Goal: Task Accomplishment & Management: Use online tool/utility

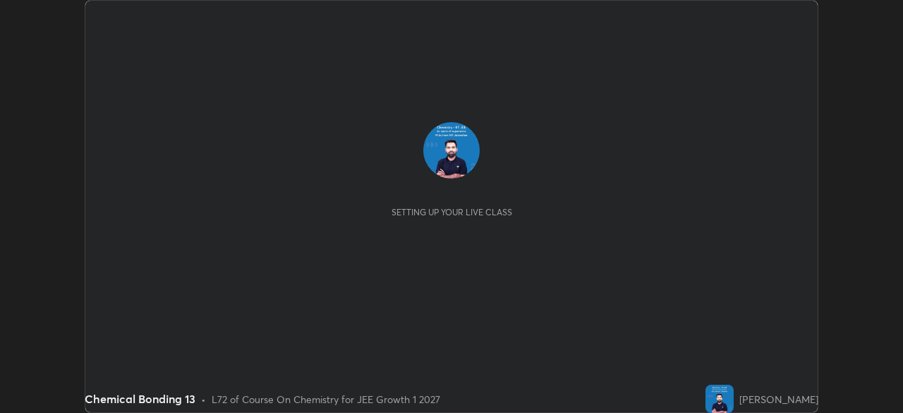
scroll to position [413, 903]
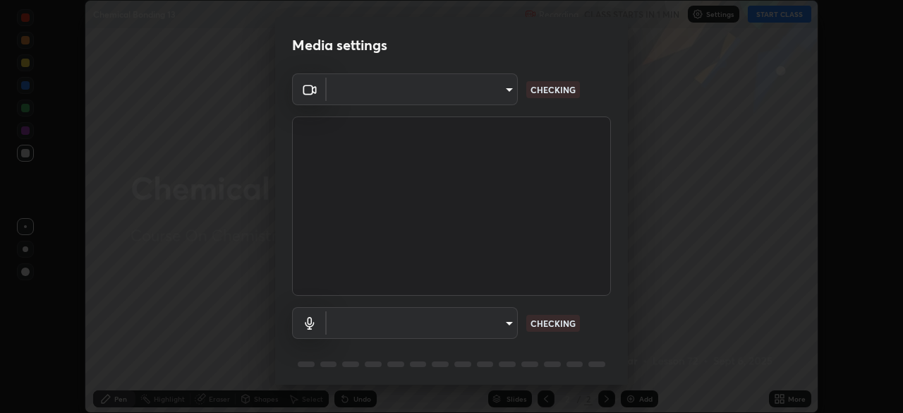
type input "d8992f85583b40a53285941c60badd2bb32bf670ecfb090268b2fea427d69f75"
click at [507, 321] on body "Erase all Chemical Bonding 13 Recording CLASS STARTS IN 1 MIN Settings START CL…" at bounding box center [451, 206] width 903 height 413
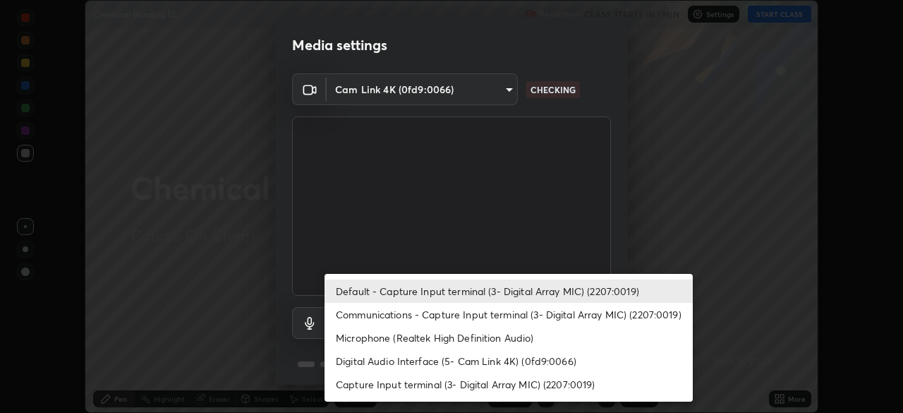
click at [499, 290] on li "Default - Capture Input terminal (3- Digital Array MIC) (2207:0019)" at bounding box center [509, 290] width 368 height 23
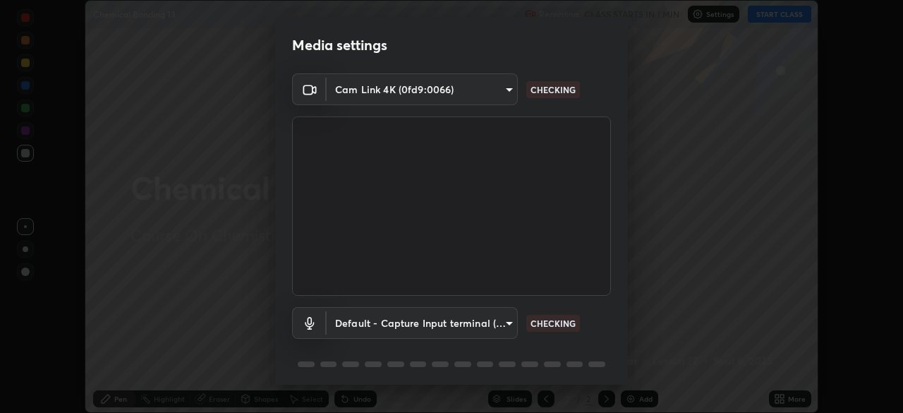
click at [507, 320] on body "Erase all Chemical Bonding 13 Recording CLASS STARTS IN 1 MIN Settings START CL…" at bounding box center [451, 206] width 903 height 413
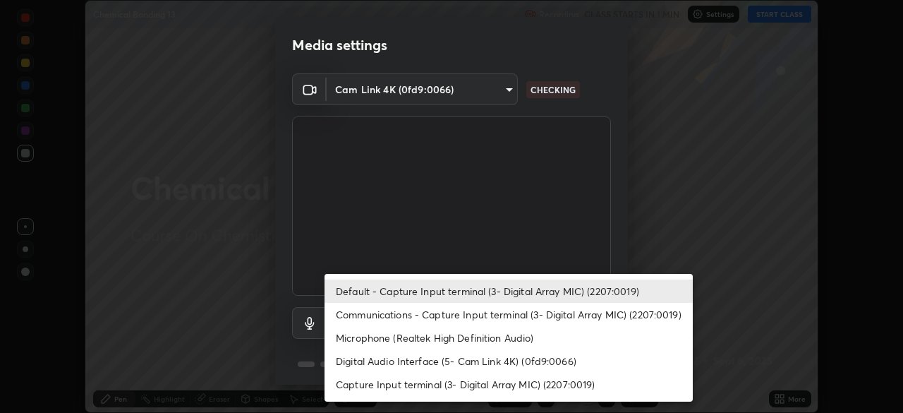
click at [482, 312] on li "Communications - Capture Input terminal (3- Digital Array MIC) (2207:0019)" at bounding box center [509, 314] width 368 height 23
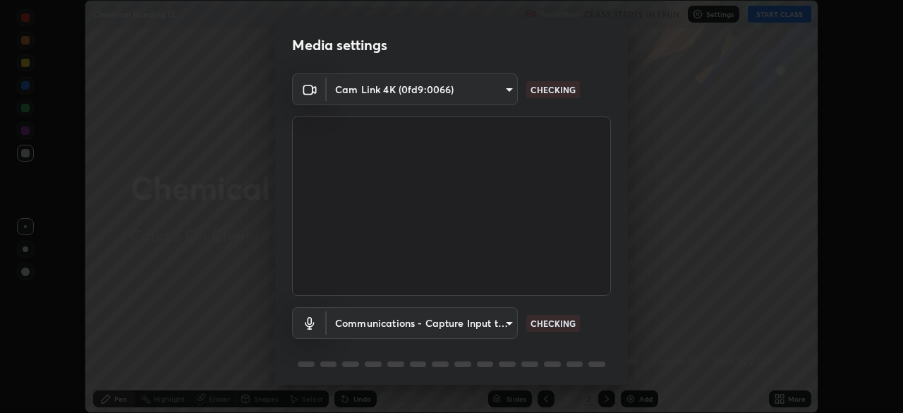
type input "communications"
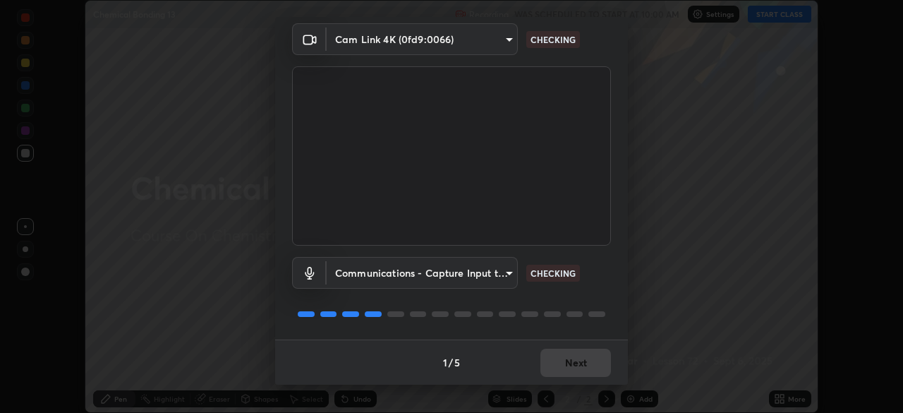
click at [574, 362] on div "1 / 5 Next" at bounding box center [451, 361] width 353 height 45
click at [576, 363] on div "1 / 5 Next" at bounding box center [451, 361] width 353 height 45
click at [577, 364] on div "1 / 5 Next" at bounding box center [451, 361] width 353 height 45
click at [578, 362] on div "1 / 5 Next" at bounding box center [451, 361] width 353 height 45
click at [577, 365] on div "1 / 5 Next" at bounding box center [451, 361] width 353 height 45
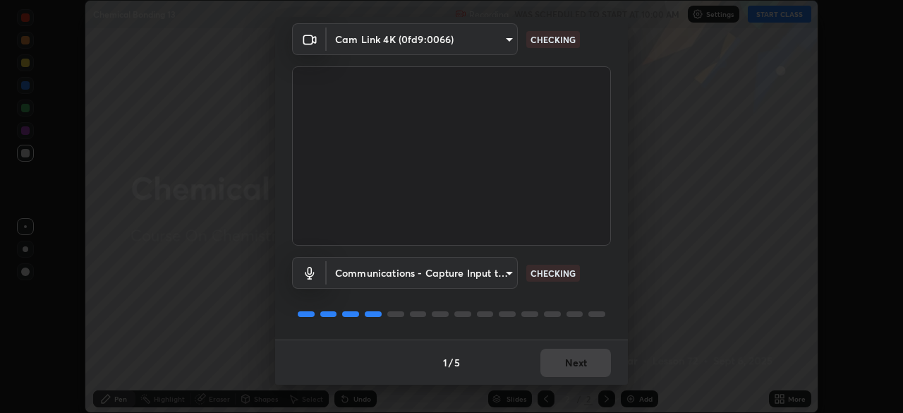
click at [574, 366] on div "1 / 5 Next" at bounding box center [451, 361] width 353 height 45
click at [567, 361] on div "1 / 5 Next" at bounding box center [451, 361] width 353 height 45
click at [562, 360] on div "1 / 5 Next" at bounding box center [451, 361] width 353 height 45
click at [567, 363] on div "1 / 5 Next" at bounding box center [451, 361] width 353 height 45
click at [570, 359] on div "1 / 5 Next" at bounding box center [451, 361] width 353 height 45
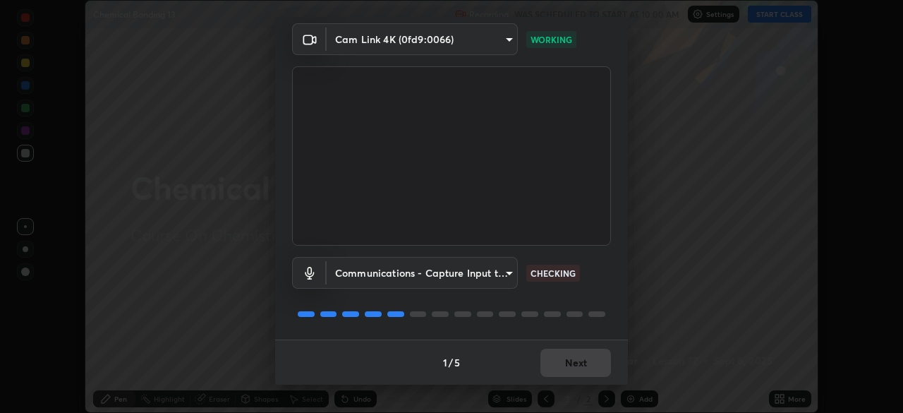
click at [570, 356] on div "1 / 5 Next" at bounding box center [451, 361] width 353 height 45
click at [573, 351] on div "1 / 5 Next" at bounding box center [451, 361] width 353 height 45
click at [577, 359] on div "1 / 5 Next" at bounding box center [451, 361] width 353 height 45
click at [580, 366] on button "Next" at bounding box center [576, 363] width 71 height 28
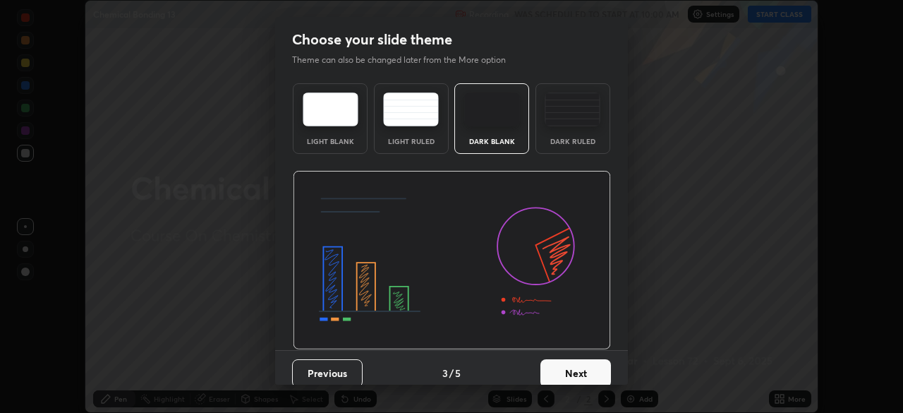
click at [601, 368] on button "Next" at bounding box center [576, 373] width 71 height 28
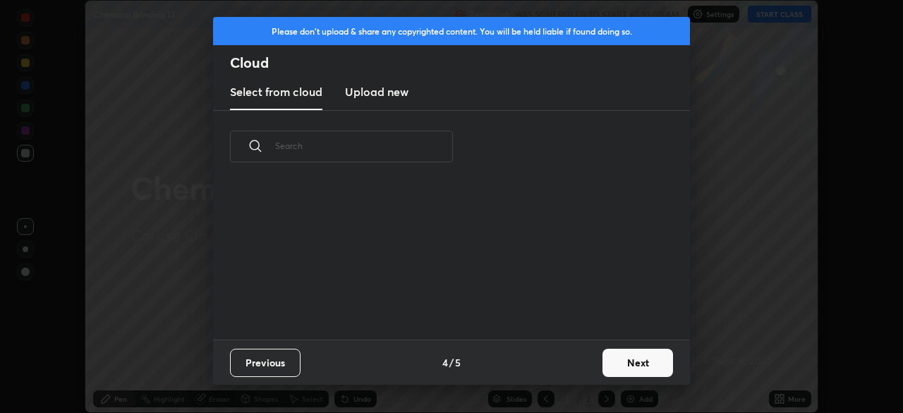
scroll to position [157, 453]
click at [623, 360] on button "Next" at bounding box center [638, 363] width 71 height 28
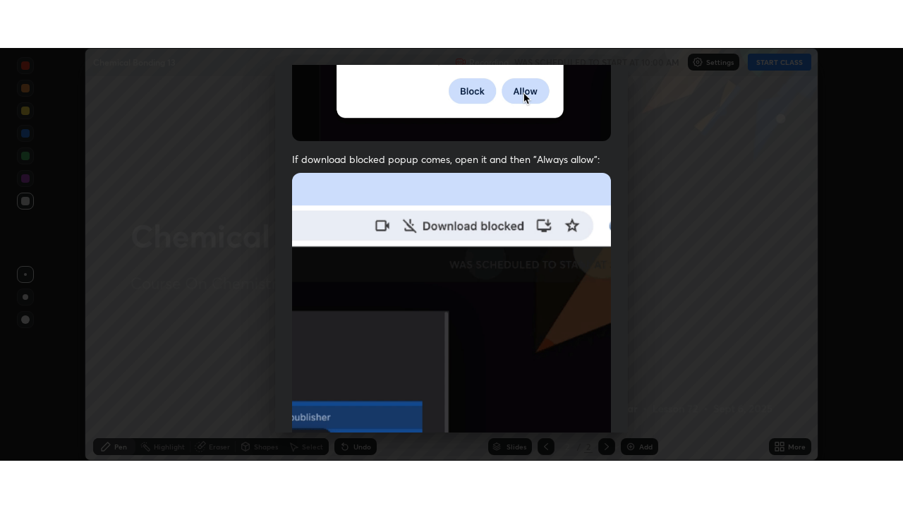
scroll to position [338, 0]
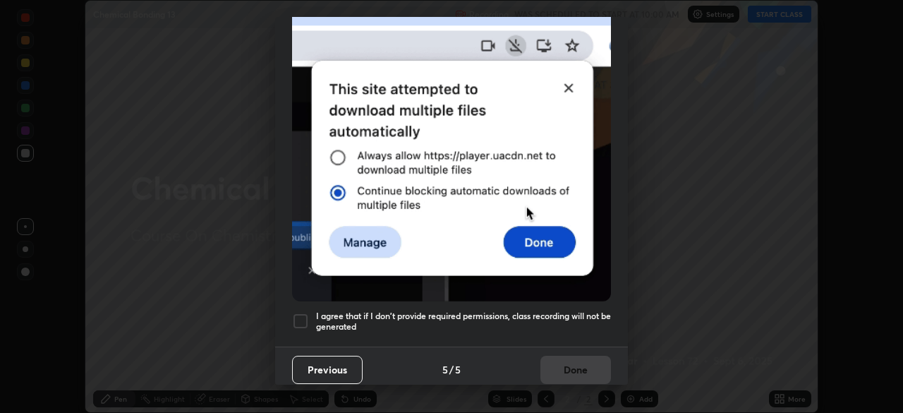
click at [301, 314] on div at bounding box center [300, 321] width 17 height 17
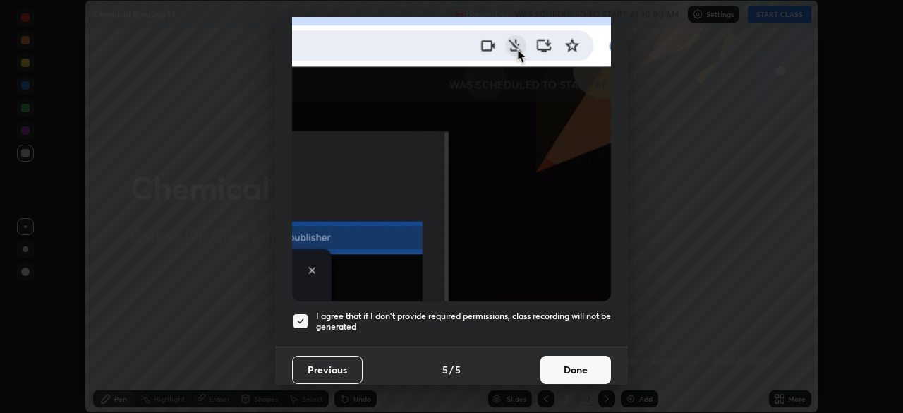
click at [564, 358] on button "Done" at bounding box center [576, 370] width 71 height 28
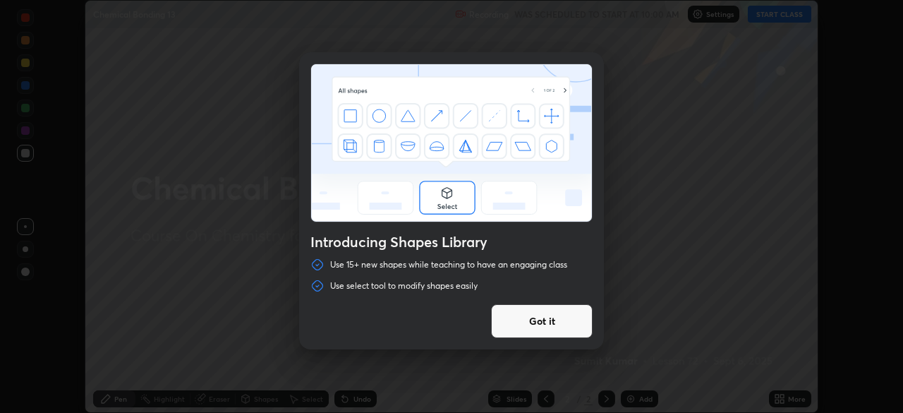
click at [550, 320] on button "Got it" at bounding box center [542, 321] width 102 height 34
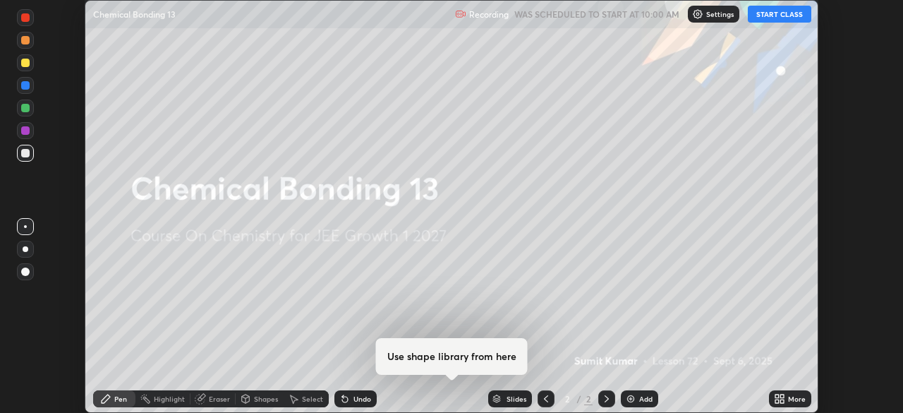
click at [630, 400] on img at bounding box center [630, 398] width 11 height 11
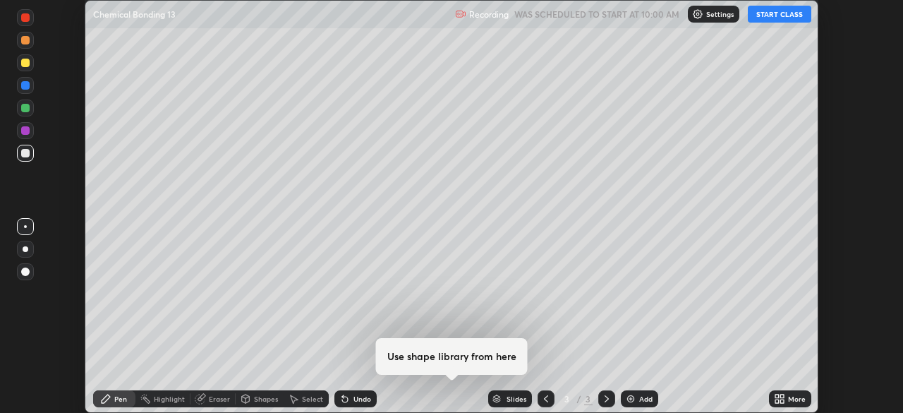
click at [778, 17] on button "START CLASS" at bounding box center [780, 14] width 64 height 17
click at [781, 399] on icon at bounding box center [783, 401] width 4 height 4
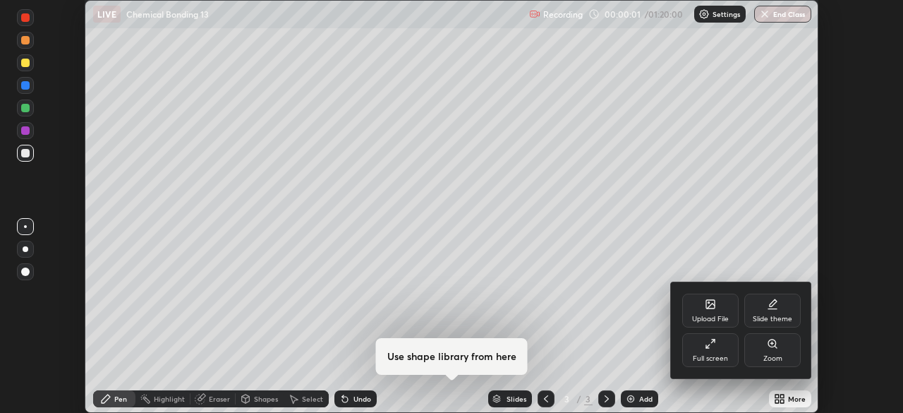
click at [721, 349] on div "Full screen" at bounding box center [710, 350] width 56 height 34
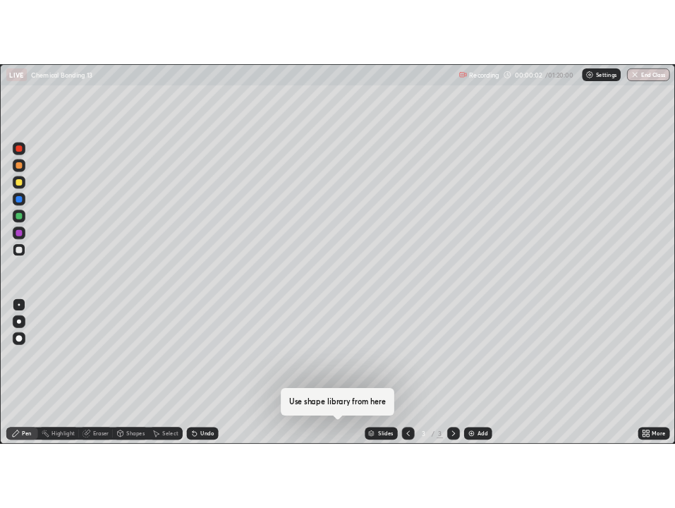
scroll to position [508, 903]
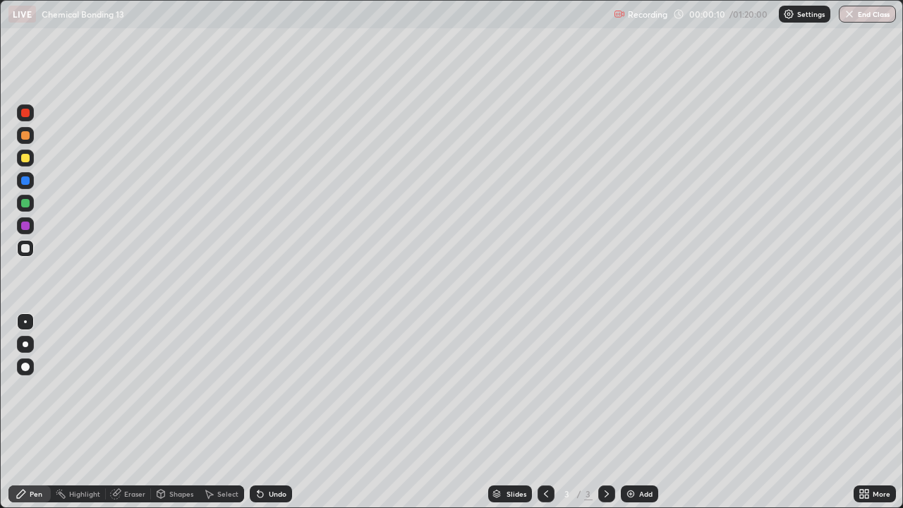
click at [23, 135] on div at bounding box center [25, 135] width 8 height 8
click at [18, 156] on div at bounding box center [25, 158] width 17 height 17
click at [20, 210] on div at bounding box center [25, 203] width 17 height 17
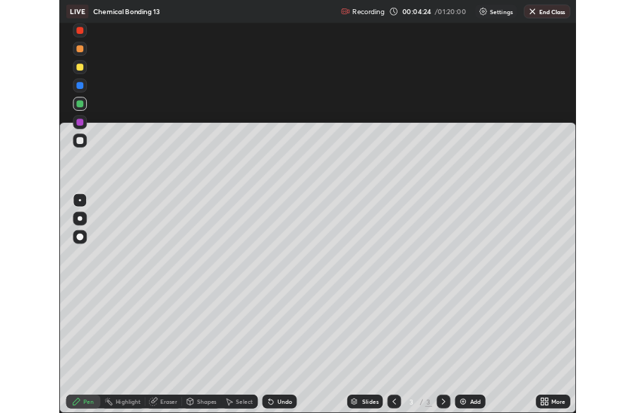
scroll to position [508, 636]
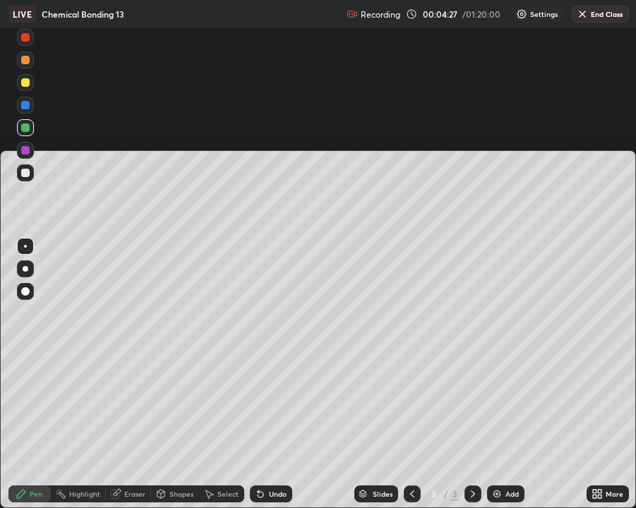
click at [601, 412] on icon at bounding box center [600, 492] width 4 height 4
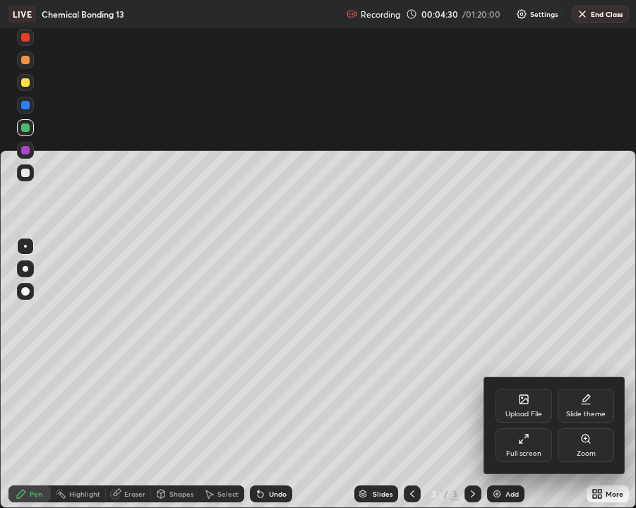
click at [524, 412] on icon at bounding box center [523, 438] width 11 height 11
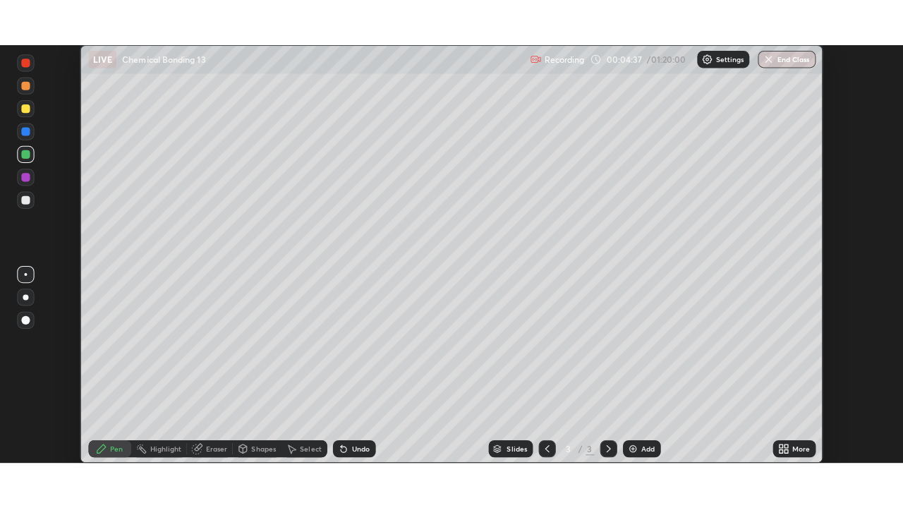
scroll to position [413, 903]
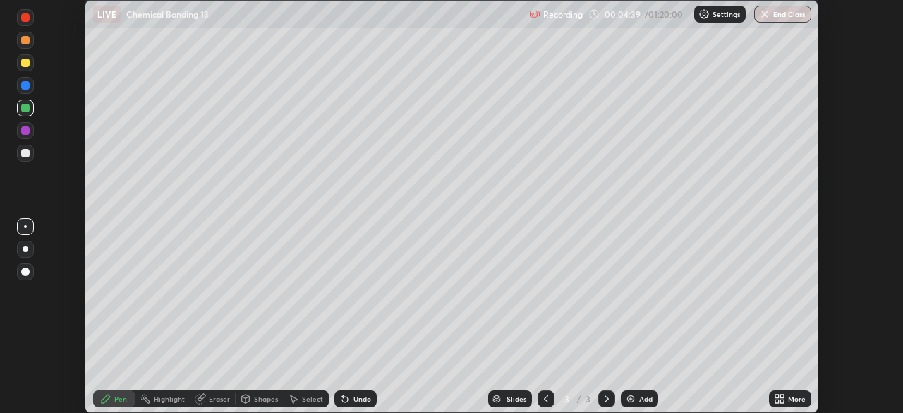
click at [778, 395] on icon at bounding box center [778, 397] width 4 height 4
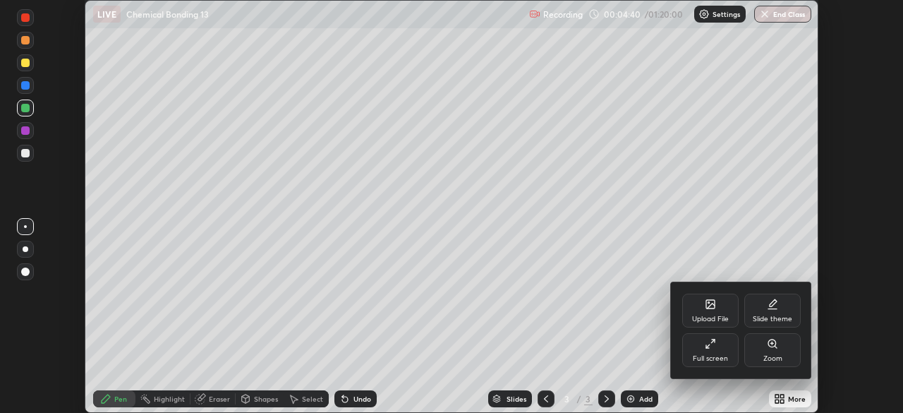
click at [704, 342] on div "Full screen" at bounding box center [710, 350] width 56 height 34
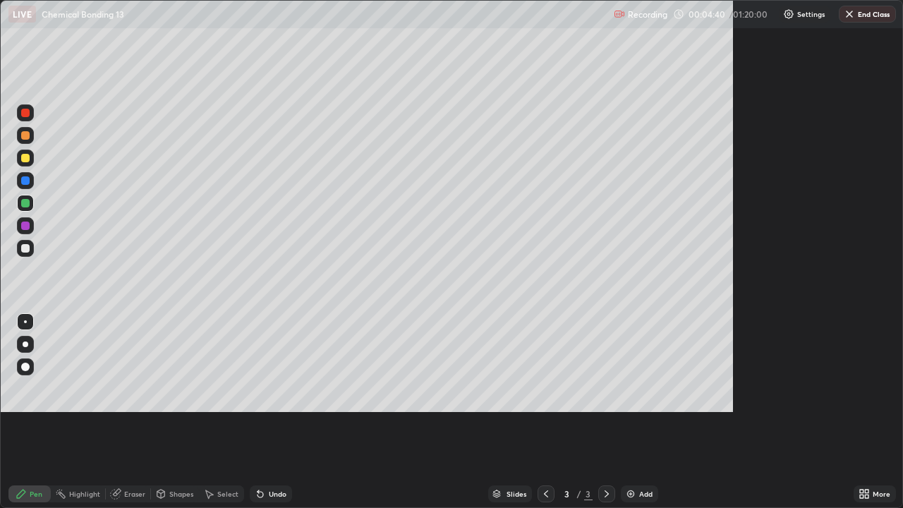
scroll to position [508, 903]
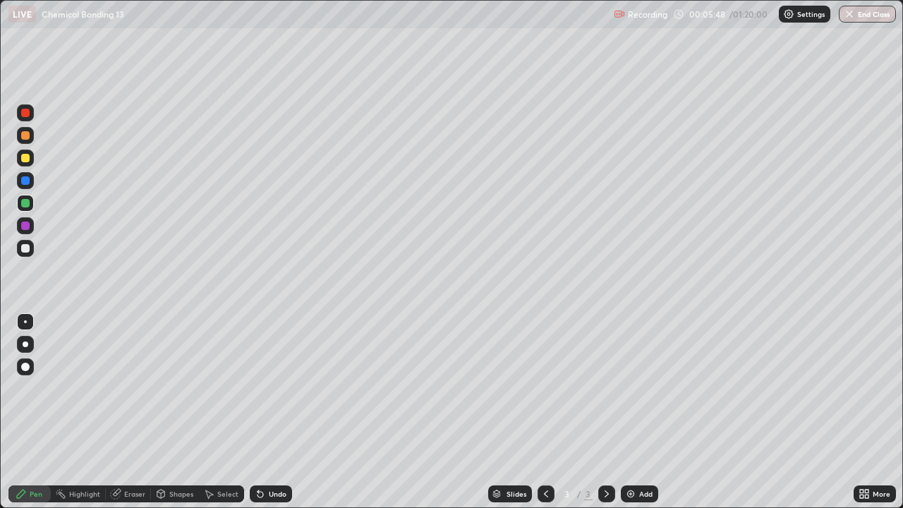
click at [28, 250] on div at bounding box center [25, 248] width 8 height 8
click at [24, 226] on div at bounding box center [25, 226] width 8 height 8
click at [20, 157] on div at bounding box center [25, 158] width 17 height 17
click at [26, 226] on div at bounding box center [25, 226] width 8 height 8
click at [24, 203] on div at bounding box center [25, 203] width 8 height 8
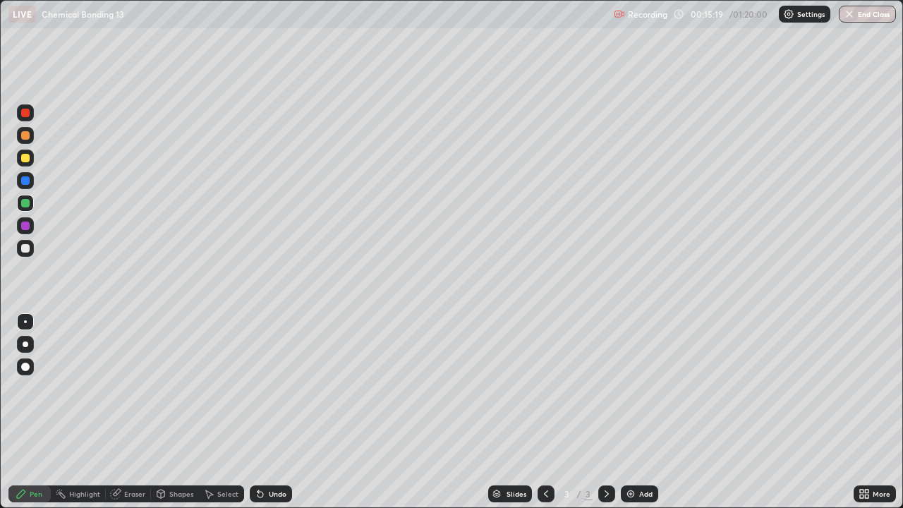
click at [17, 160] on div at bounding box center [25, 158] width 17 height 17
click at [128, 412] on div "Eraser" at bounding box center [134, 493] width 21 height 7
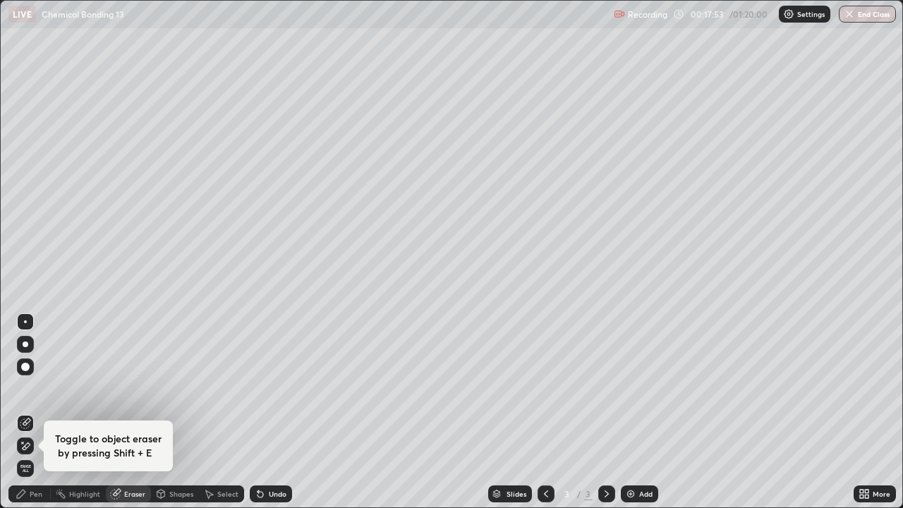
click at [20, 412] on div "Pen" at bounding box center [29, 494] width 42 height 17
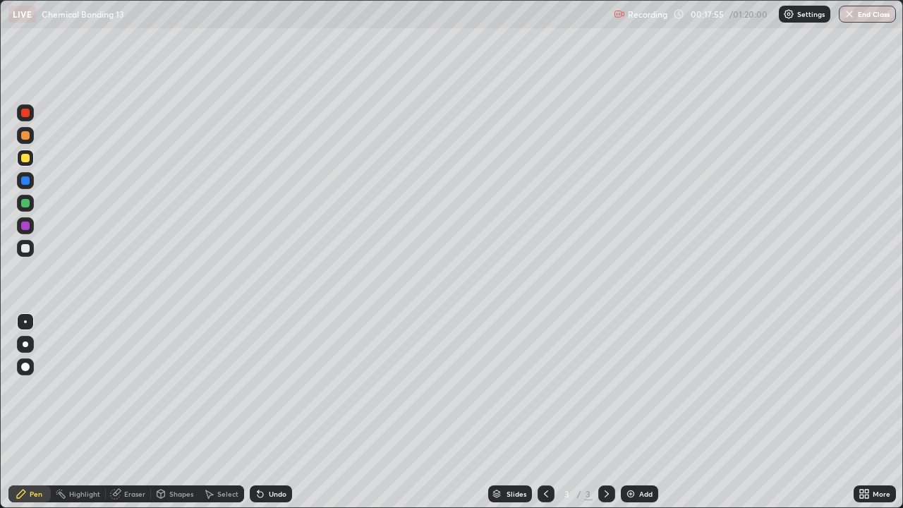
click at [25, 114] on div at bounding box center [25, 113] width 8 height 8
click at [634, 412] on img at bounding box center [630, 493] width 11 height 11
click at [17, 228] on div at bounding box center [25, 225] width 17 height 17
click at [258, 412] on icon at bounding box center [261, 495] width 6 height 6
click at [263, 412] on icon at bounding box center [260, 493] width 11 height 11
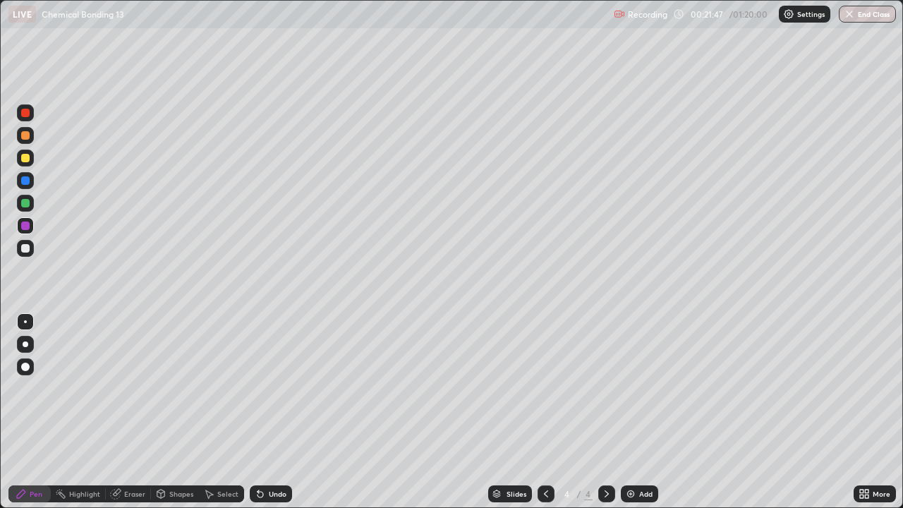
click at [260, 412] on icon at bounding box center [261, 495] width 6 height 6
click at [263, 412] on icon at bounding box center [260, 493] width 11 height 11
click at [28, 207] on div at bounding box center [25, 203] width 8 height 8
click at [18, 159] on div at bounding box center [25, 158] width 17 height 17
click at [545, 412] on icon at bounding box center [546, 493] width 11 height 11
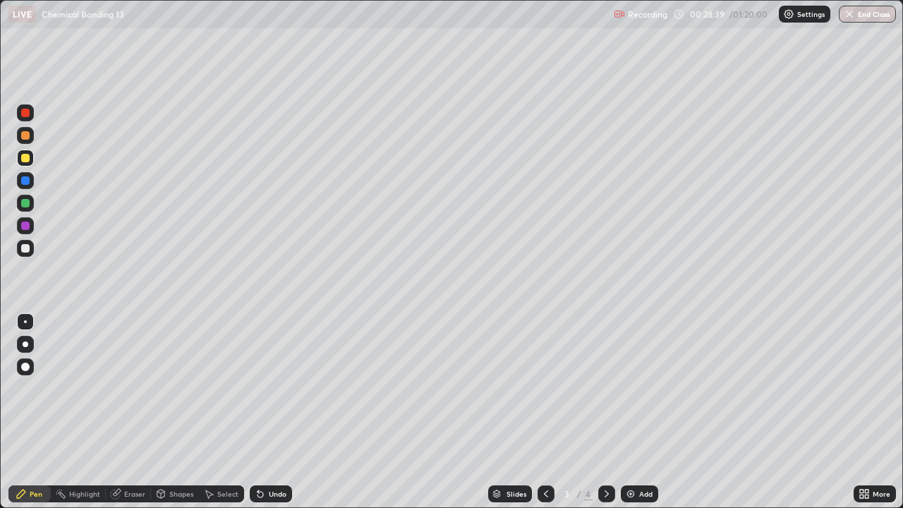
click at [606, 412] on icon at bounding box center [606, 493] width 11 height 11
click at [630, 412] on img at bounding box center [630, 493] width 11 height 11
click at [17, 114] on div at bounding box center [25, 112] width 17 height 17
click at [538, 412] on div at bounding box center [546, 494] width 17 height 17
click at [545, 412] on icon at bounding box center [546, 493] width 11 height 11
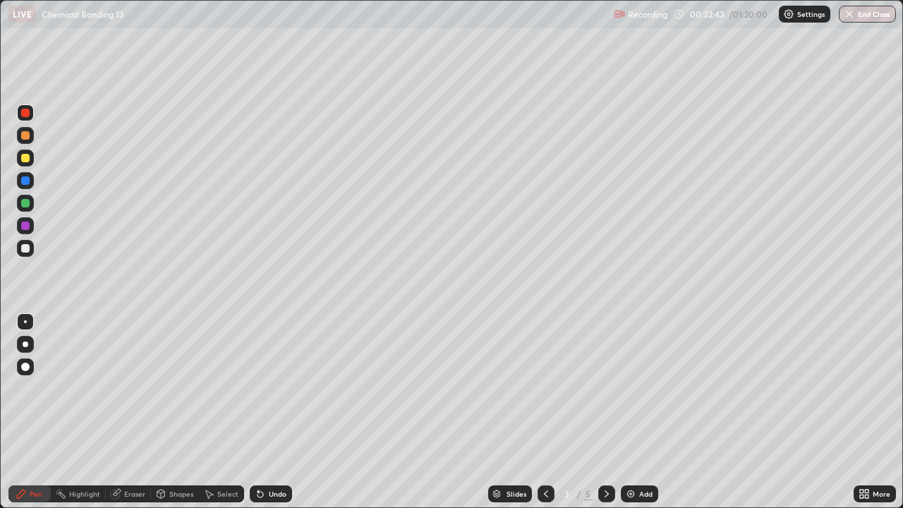
click at [24, 113] on div at bounding box center [25, 113] width 8 height 8
click at [630, 412] on img at bounding box center [630, 493] width 11 height 11
click at [19, 159] on div at bounding box center [25, 158] width 17 height 17
click at [606, 412] on icon at bounding box center [607, 493] width 4 height 7
click at [630, 412] on img at bounding box center [630, 493] width 11 height 11
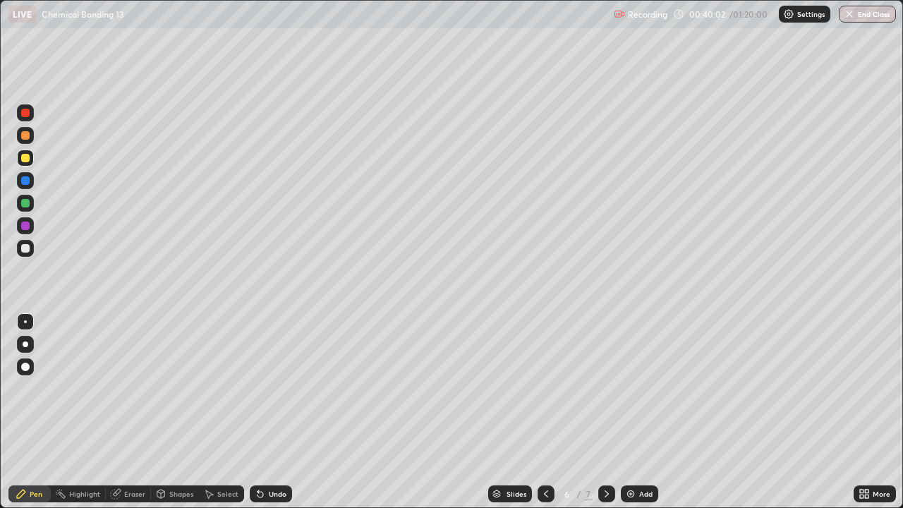
click at [18, 112] on div at bounding box center [25, 112] width 17 height 17
click at [23, 160] on div at bounding box center [25, 158] width 8 height 8
click at [20, 134] on div at bounding box center [25, 135] width 17 height 17
click at [606, 412] on icon at bounding box center [606, 493] width 11 height 11
click at [634, 412] on img at bounding box center [630, 493] width 11 height 11
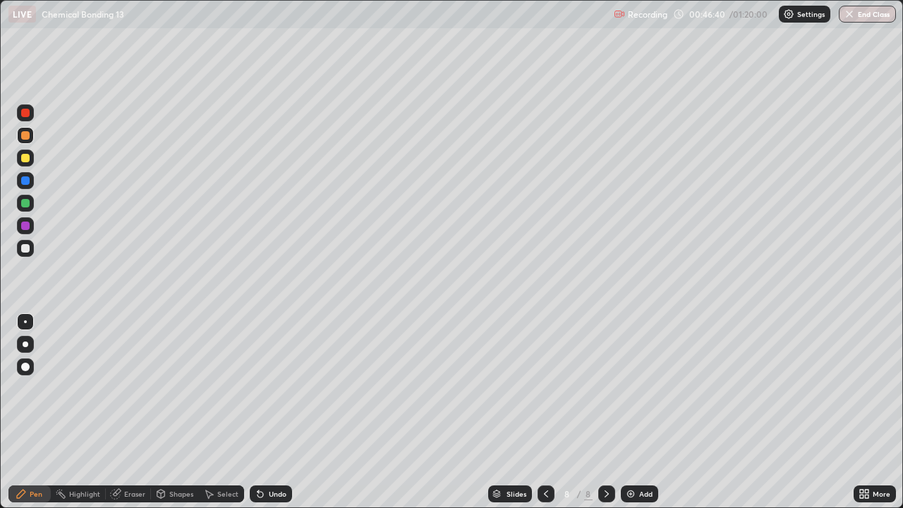
click at [19, 158] on div at bounding box center [25, 158] width 17 height 17
click at [628, 412] on img at bounding box center [630, 493] width 11 height 11
click at [18, 116] on div at bounding box center [25, 112] width 17 height 17
click at [17, 159] on div at bounding box center [25, 158] width 17 height 17
click at [628, 412] on img at bounding box center [630, 493] width 11 height 11
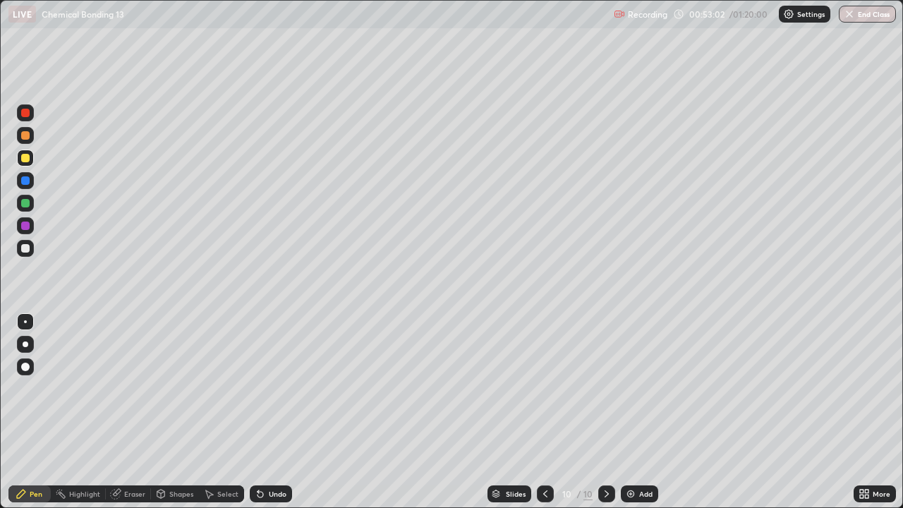
click at [18, 133] on div at bounding box center [25, 135] width 17 height 17
click at [18, 156] on div at bounding box center [25, 158] width 17 height 17
click at [18, 200] on div at bounding box center [25, 203] width 17 height 17
click at [20, 248] on div at bounding box center [25, 248] width 17 height 17
click at [25, 204] on div at bounding box center [25, 203] width 8 height 8
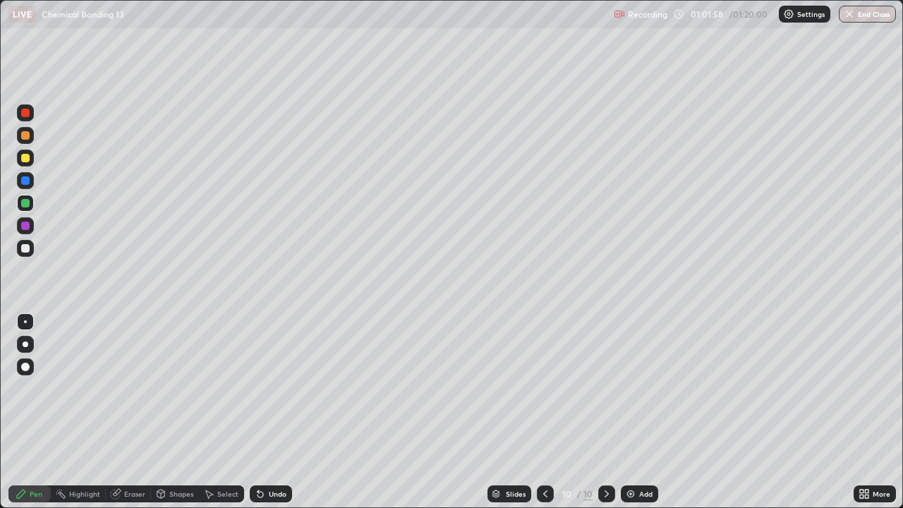
click at [637, 412] on div "Add" at bounding box center [639, 494] width 37 height 17
click at [17, 112] on div at bounding box center [25, 112] width 17 height 17
click at [17, 135] on div at bounding box center [25, 135] width 17 height 17
click at [25, 205] on div at bounding box center [25, 203] width 8 height 8
click at [538, 412] on div at bounding box center [546, 494] width 17 height 17
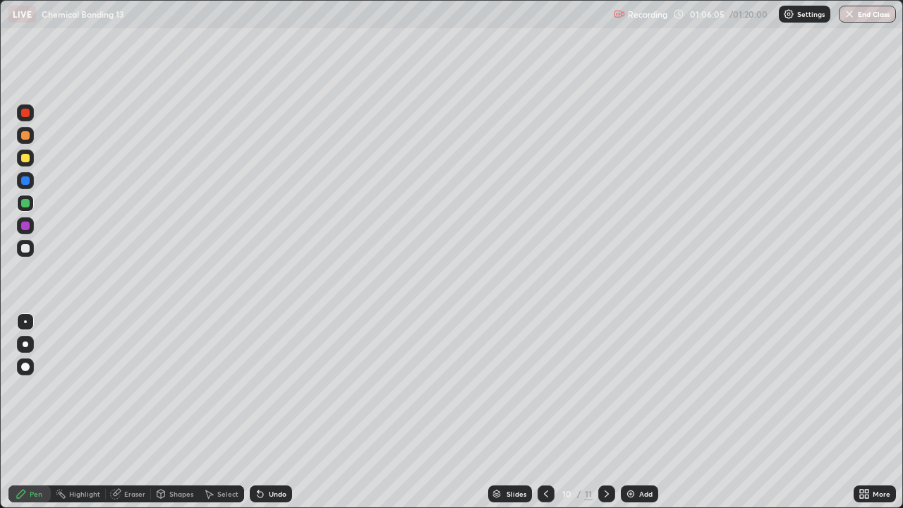
click at [606, 412] on icon at bounding box center [606, 493] width 11 height 11
click at [631, 412] on img at bounding box center [630, 493] width 11 height 11
click at [20, 157] on div at bounding box center [25, 158] width 17 height 17
click at [631, 412] on img at bounding box center [630, 493] width 11 height 11
click at [19, 116] on div at bounding box center [25, 112] width 17 height 17
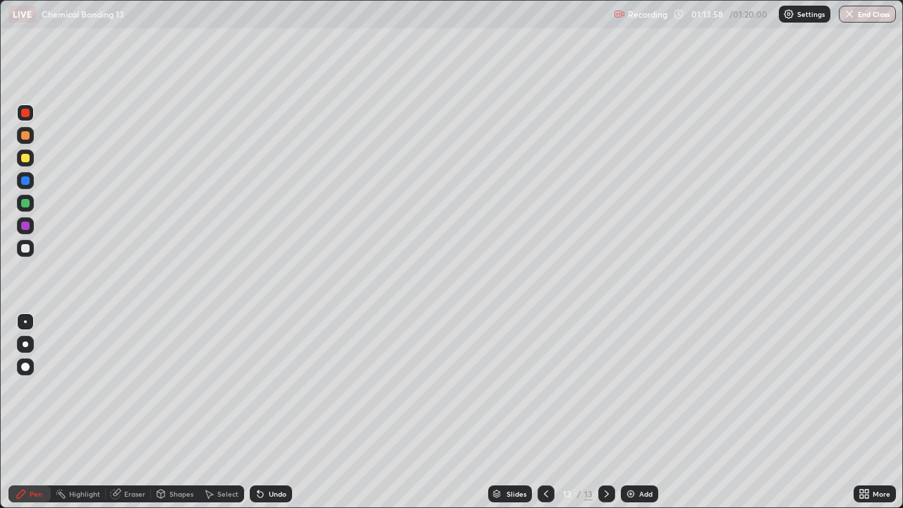
click at [19, 159] on div at bounding box center [25, 158] width 17 height 17
click at [265, 412] on div "Undo" at bounding box center [271, 494] width 42 height 17
click at [258, 412] on icon at bounding box center [261, 495] width 6 height 6
click at [264, 412] on div "Undo" at bounding box center [271, 494] width 42 height 17
click at [262, 412] on icon at bounding box center [260, 493] width 11 height 11
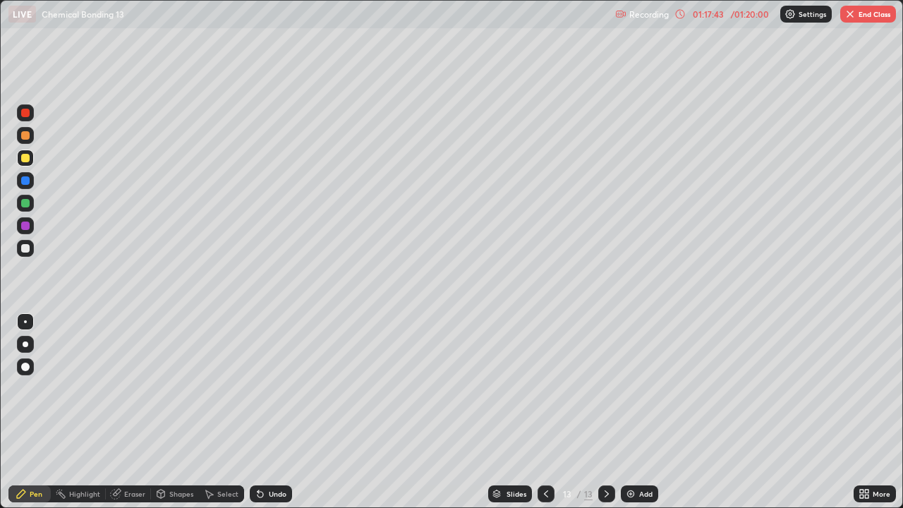
click at [261, 412] on icon at bounding box center [261, 495] width 6 height 6
click at [258, 412] on icon at bounding box center [261, 495] width 6 height 6
click at [263, 412] on icon at bounding box center [260, 493] width 11 height 11
click at [857, 13] on button "End Class" at bounding box center [869, 14] width 56 height 17
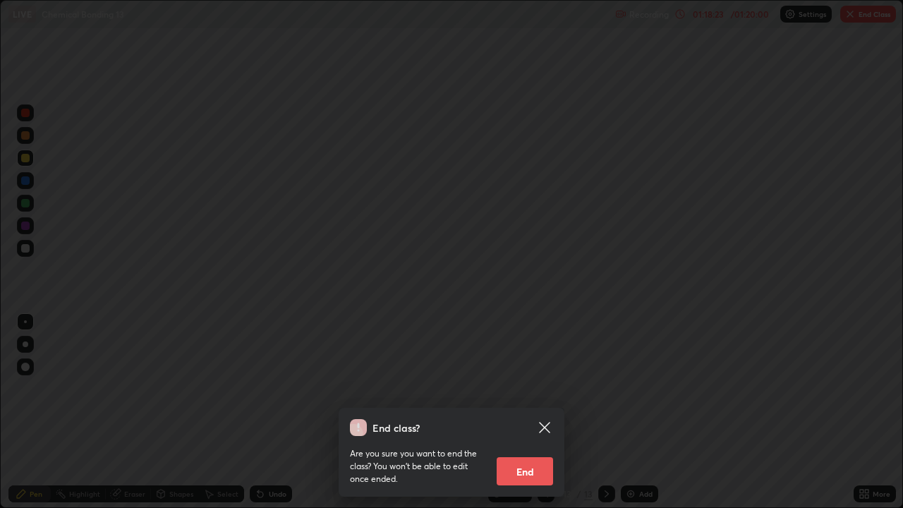
click at [524, 412] on button "End" at bounding box center [525, 471] width 56 height 28
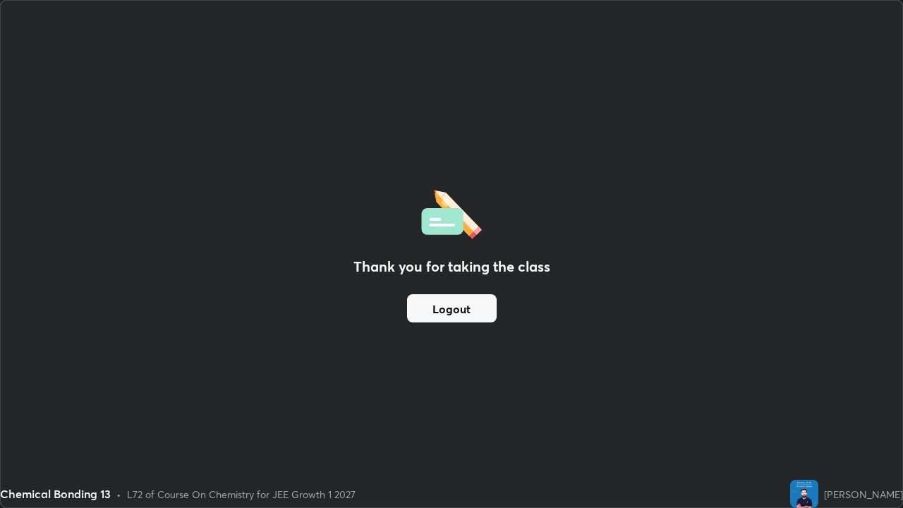
click at [443, 308] on button "Logout" at bounding box center [452, 308] width 90 height 28
